Goal: Information Seeking & Learning: Learn about a topic

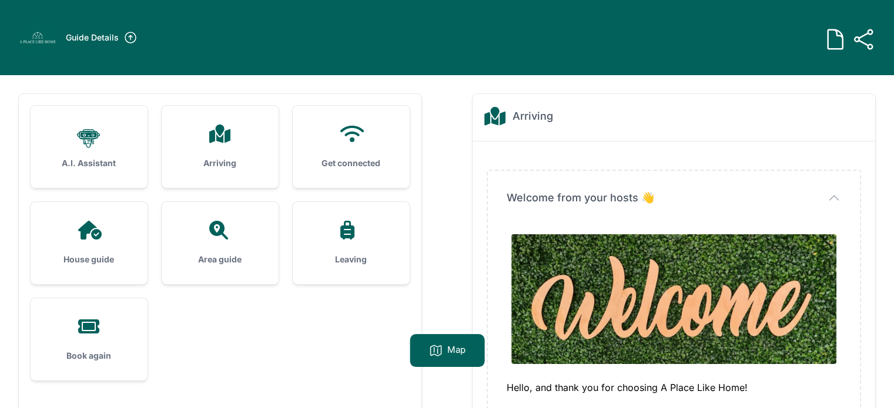
click at [194, 146] on div "Arriving" at bounding box center [220, 147] width 117 height 82
click at [255, 162] on h3 "Arriving" at bounding box center [219, 163] width 79 height 12
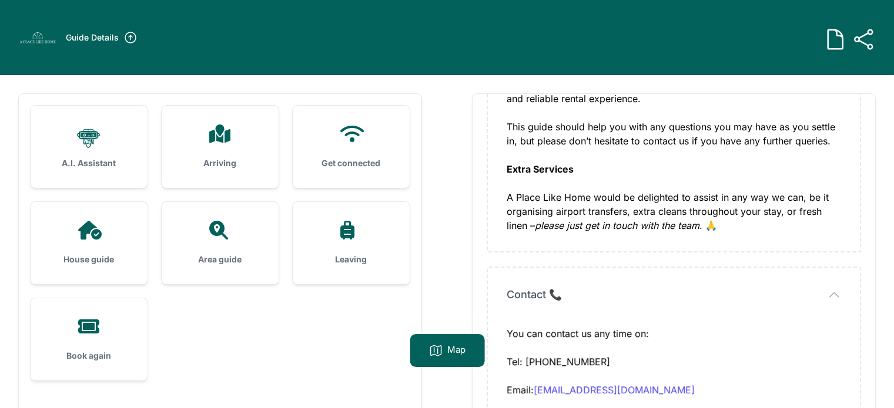
scroll to position [548, 0]
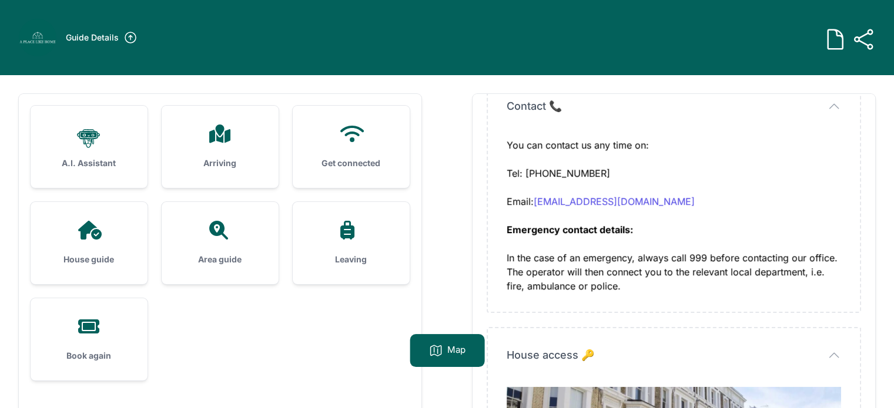
click at [302, 157] on div "Get connected" at bounding box center [351, 147] width 117 height 82
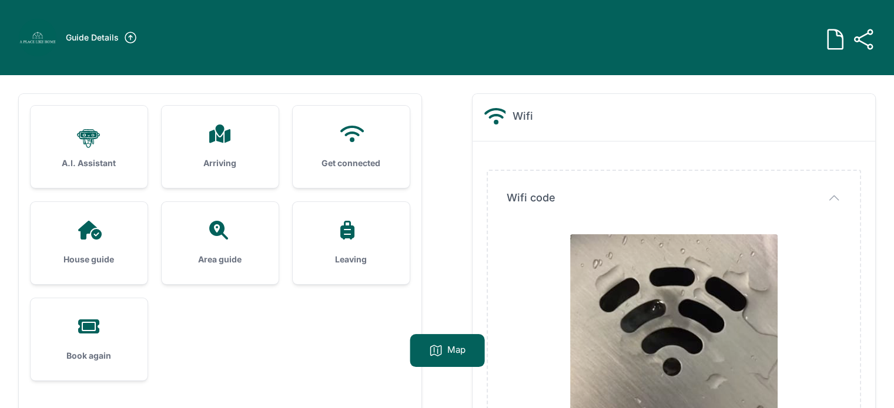
click at [106, 233] on div at bounding box center [88, 230] width 79 height 19
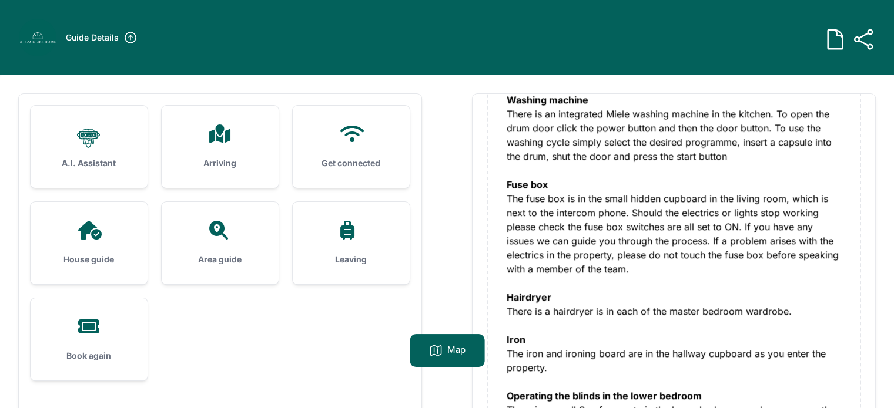
scroll to position [1529, 0]
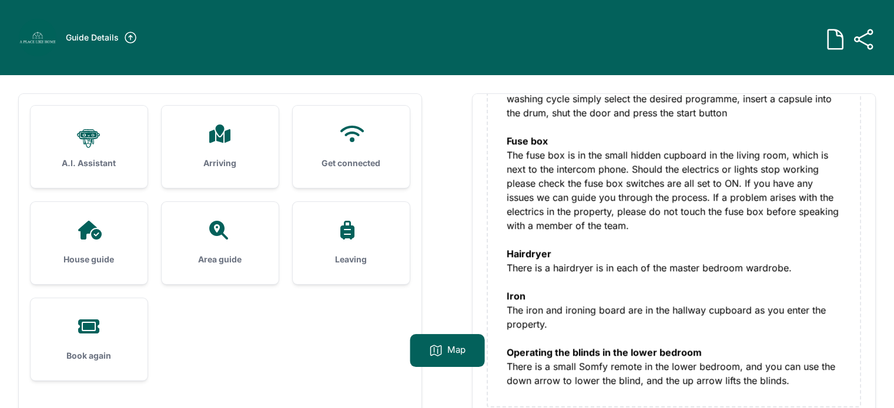
click at [196, 254] on h3 "Area guide" at bounding box center [219, 260] width 79 height 12
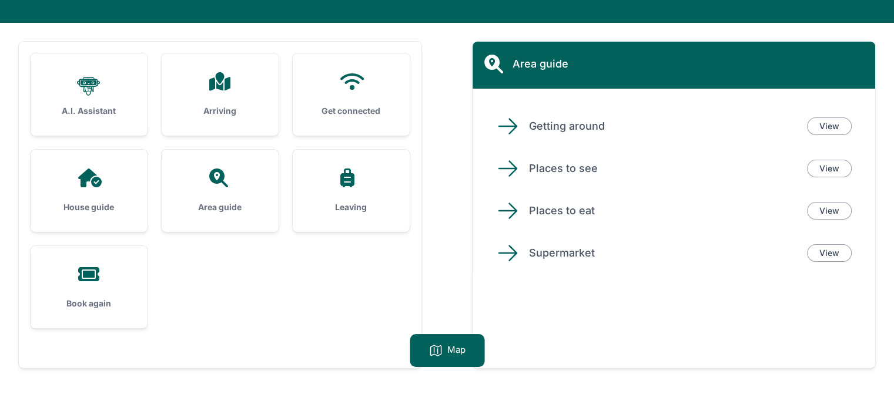
scroll to position [75, 0]
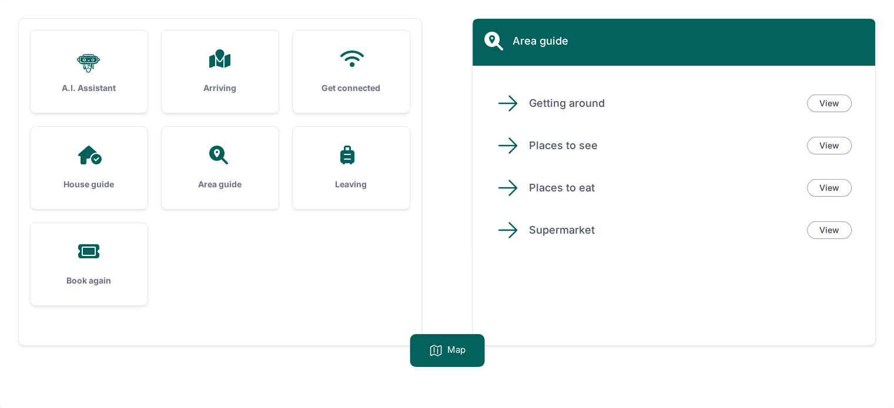
click at [374, 194] on div "Leaving" at bounding box center [351, 168] width 117 height 82
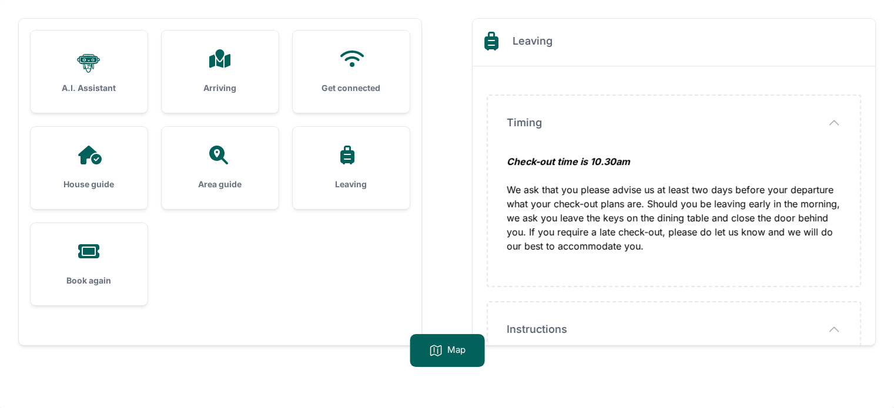
click at [123, 261] on div "Book again" at bounding box center [89, 264] width 117 height 82
